Goal: Learn about a topic

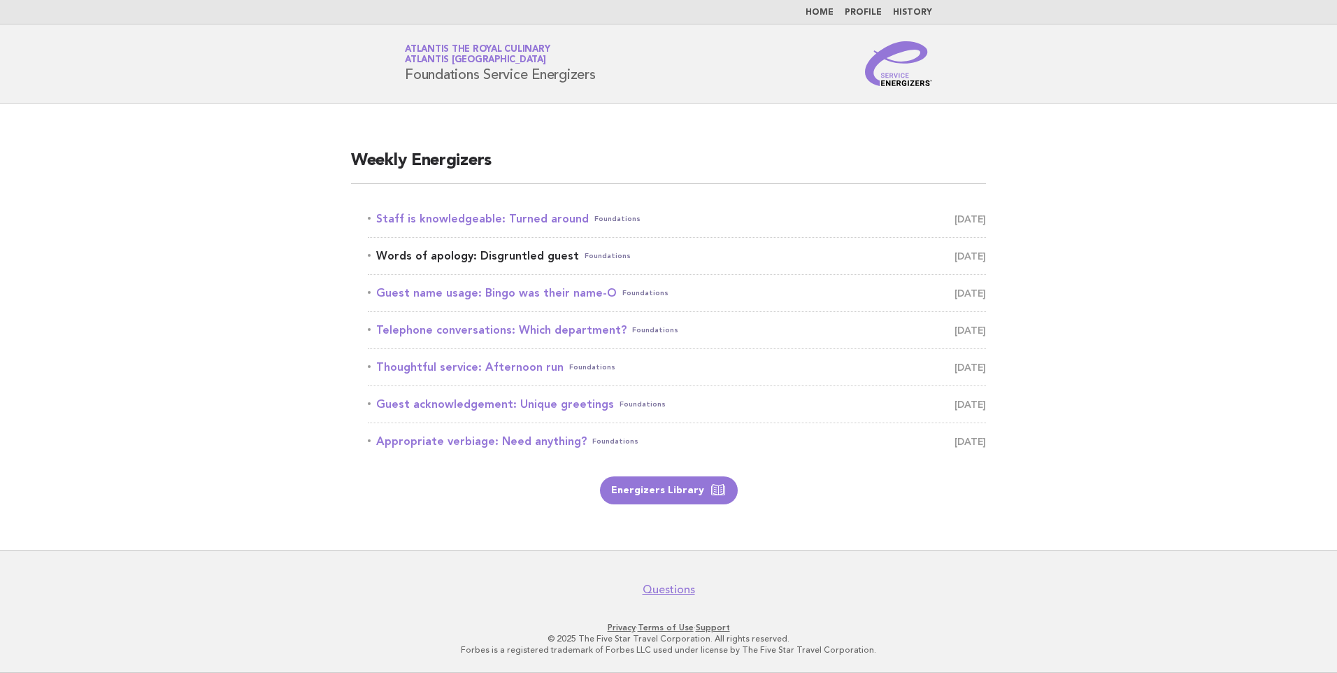
click at [420, 255] on link "Words of apology: Disgruntled guest Foundations October 11" at bounding box center [677, 256] width 618 height 20
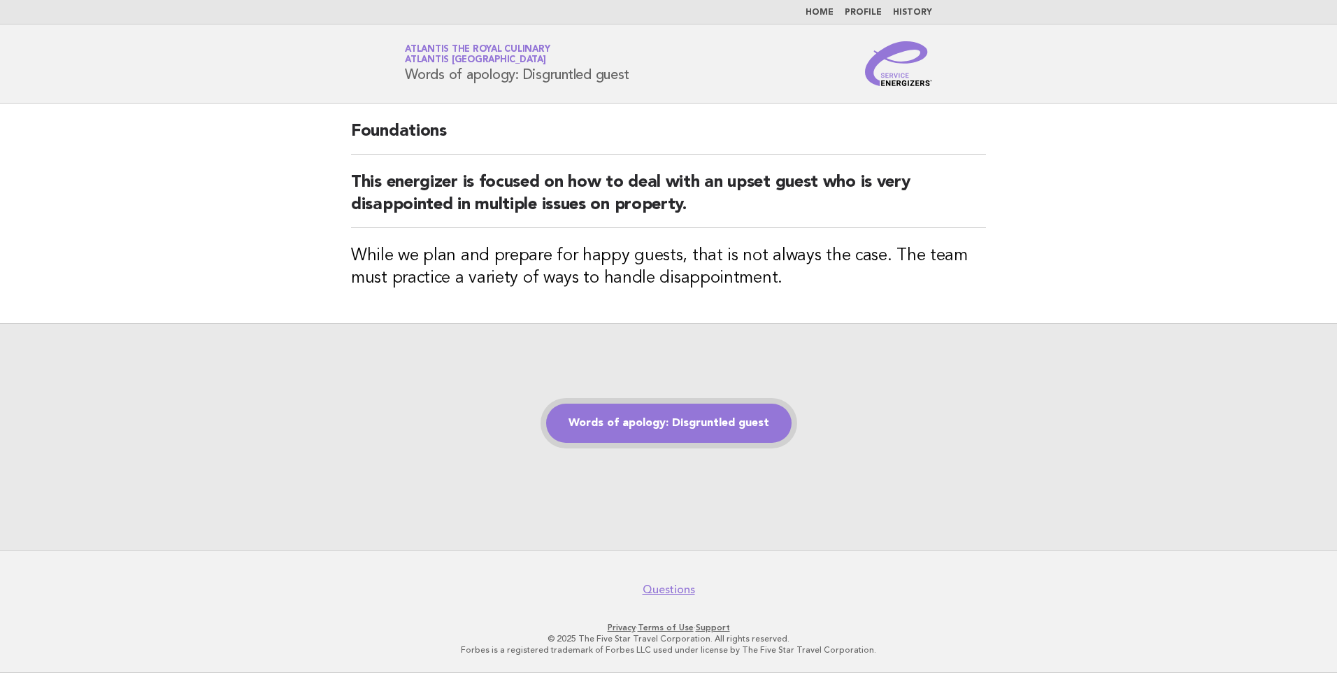
click at [638, 421] on link "Words of apology: Disgruntled guest" at bounding box center [668, 423] width 245 height 39
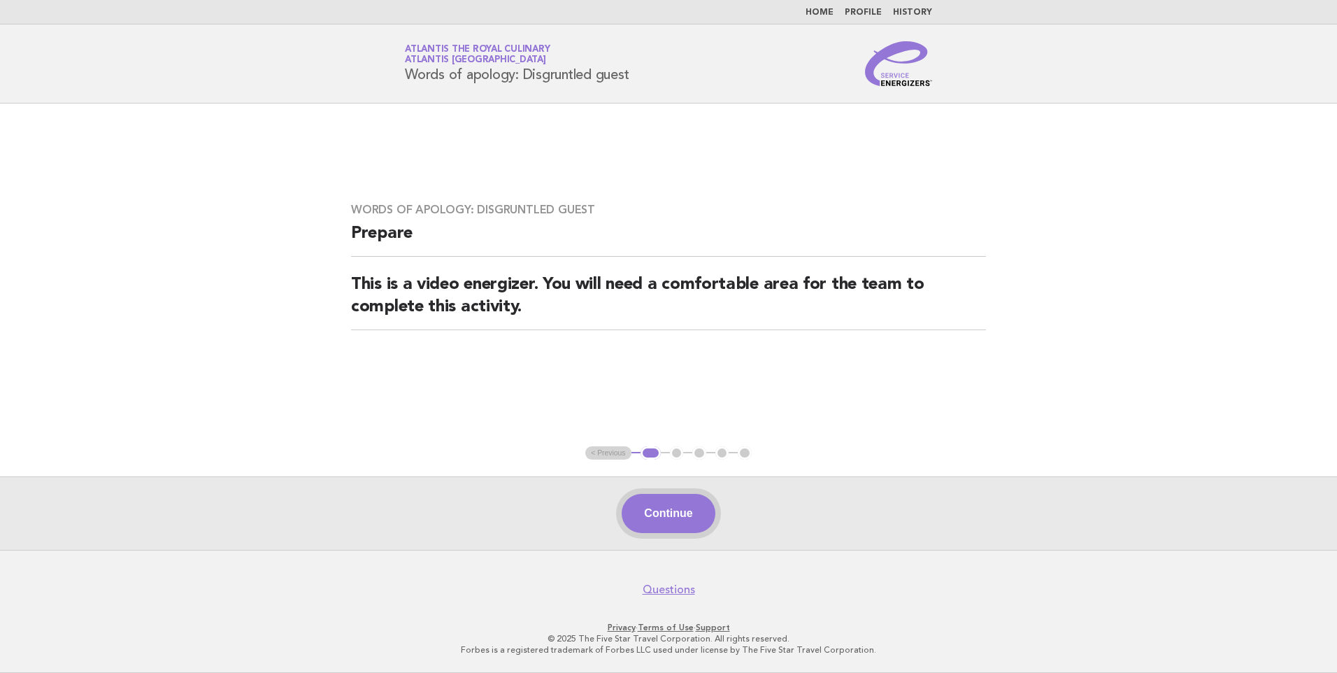
click at [681, 509] on button "Continue" at bounding box center [668, 513] width 93 height 39
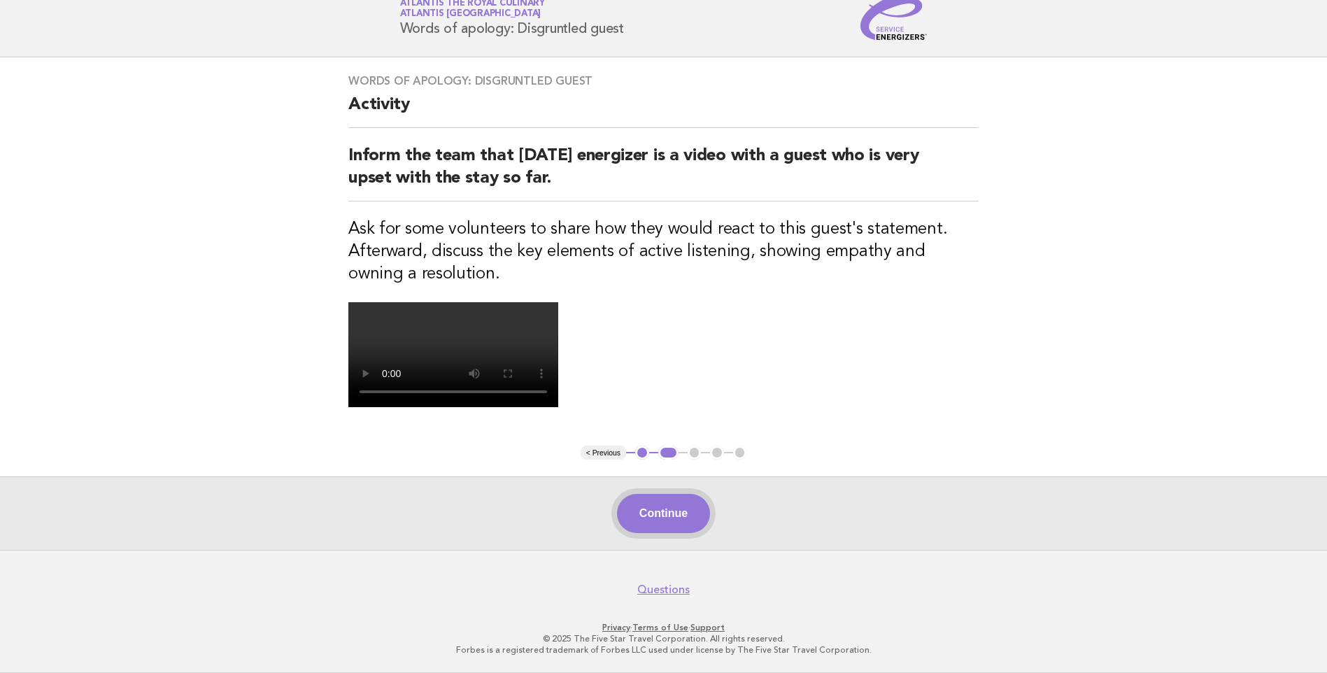
click at [657, 533] on button "Continue" at bounding box center [663, 513] width 93 height 39
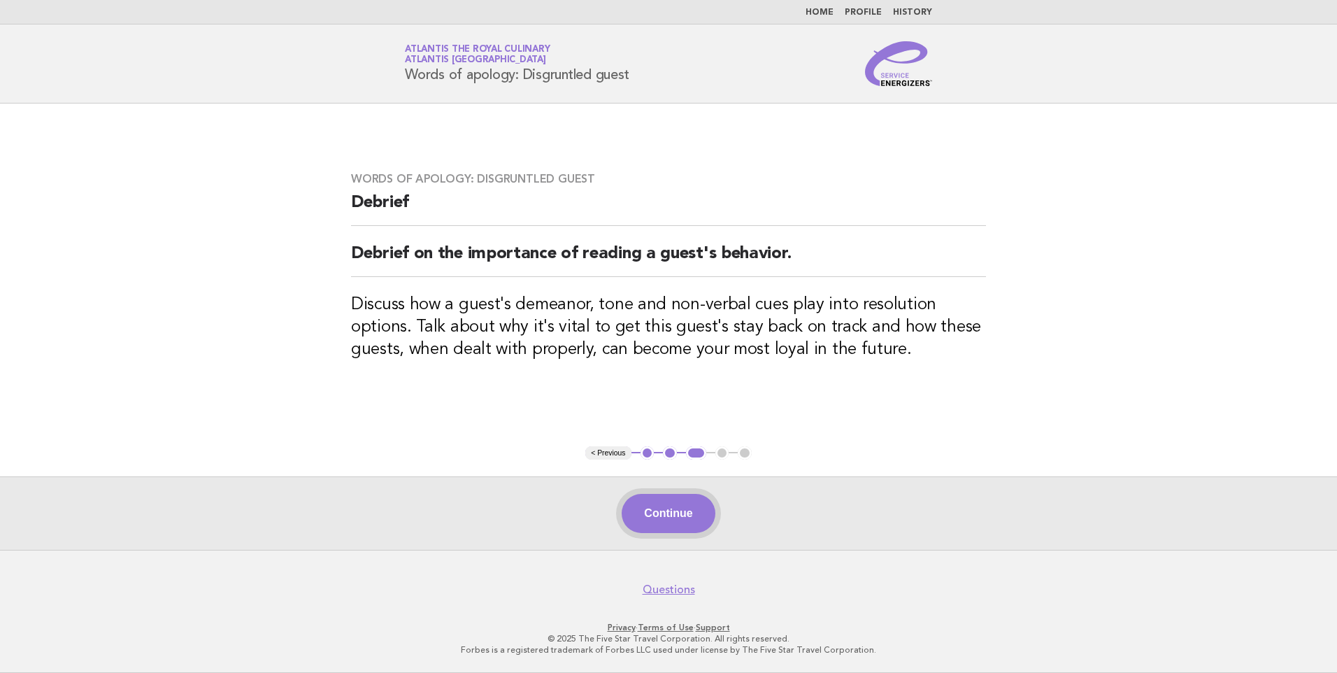
click at [655, 511] on button "Continue" at bounding box center [668, 513] width 93 height 39
